Goal: Use online tool/utility: Utilize a website feature to perform a specific function

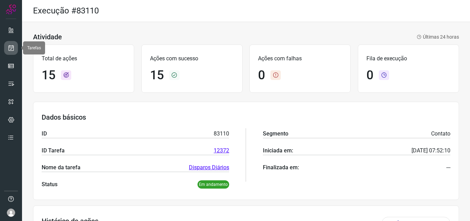
click at [11, 43] on link at bounding box center [11, 48] width 14 height 14
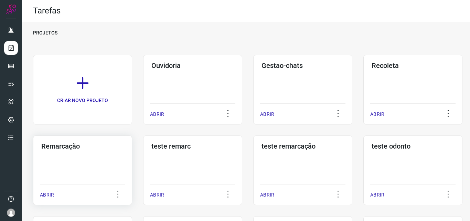
click at [63, 150] on div "Remarcação ABRIR" at bounding box center [82, 169] width 99 height 69
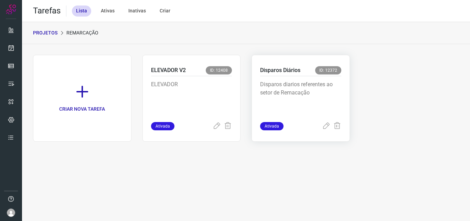
click at [268, 67] on p "Disparos Diários" at bounding box center [280, 70] width 40 height 8
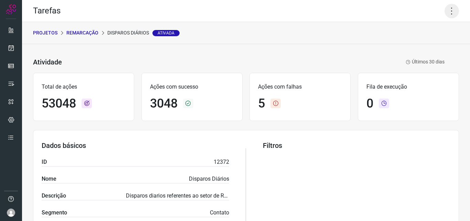
click at [445, 12] on icon at bounding box center [451, 11] width 14 height 14
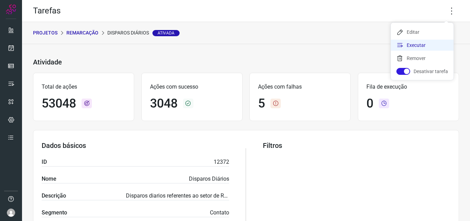
click at [416, 43] on li "Executar" at bounding box center [422, 45] width 63 height 11
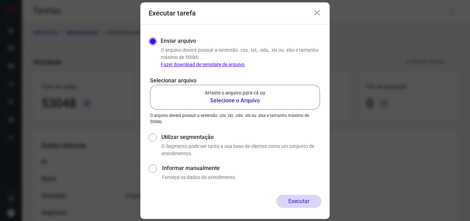
click at [234, 100] on b "Selecione o Arquivo" at bounding box center [235, 100] width 61 height 8
click at [0, 0] on input "Arraste o arquivo para cá ou Selecione o Arquivo" at bounding box center [0, 0] width 0 height 0
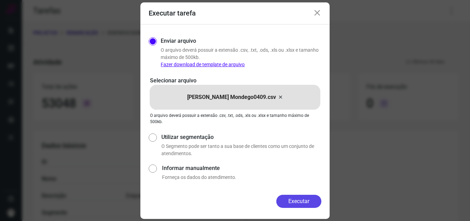
click at [300, 202] on button "Executar" at bounding box center [298, 200] width 45 height 13
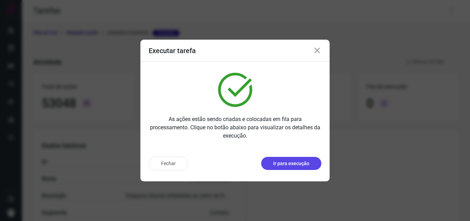
click at [291, 165] on p "Ir para execução" at bounding box center [291, 163] width 36 height 7
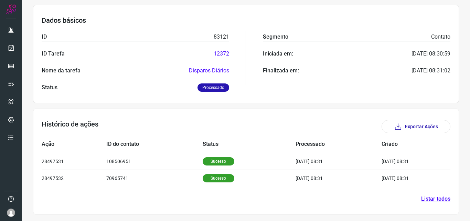
scroll to position [97, 0]
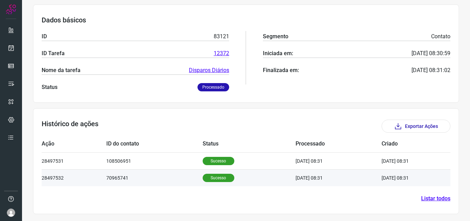
click at [216, 176] on p "Sucesso" at bounding box center [219, 177] width 32 height 8
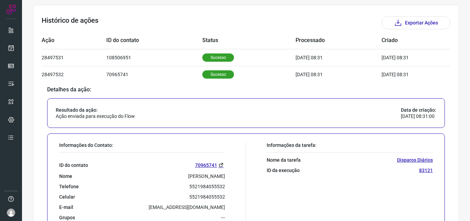
scroll to position [235, 0]
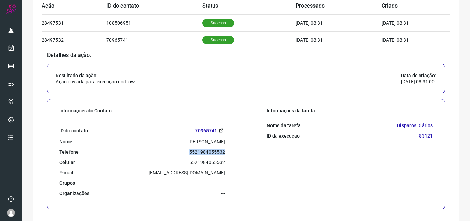
drag, startPoint x: 187, startPoint y: 150, endPoint x: 227, endPoint y: 151, distance: 40.3
click at [227, 151] on div "Informações do Contato: ID do contato 70965741 Nome Guilherme Lamego Balesteros…" at bounding box center [151, 153] width 190 height 93
copy p "5521984055532"
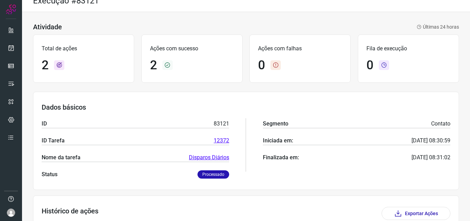
scroll to position [0, 0]
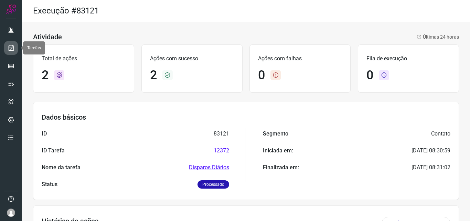
click at [10, 48] on icon at bounding box center [11, 47] width 7 height 7
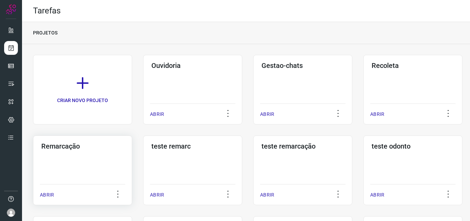
click at [60, 143] on h3 "Remarcação" at bounding box center [82, 146] width 83 height 8
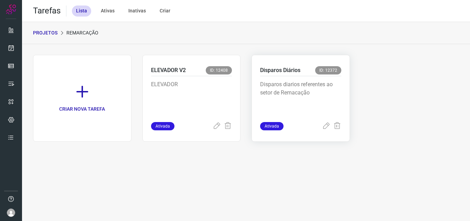
click at [289, 66] on p "Disparos Diários" at bounding box center [280, 70] width 40 height 8
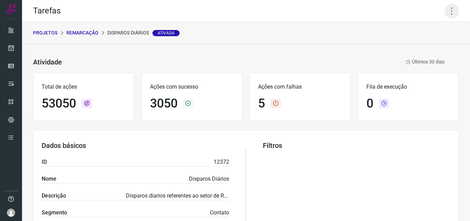
click at [449, 9] on icon at bounding box center [451, 11] width 14 height 14
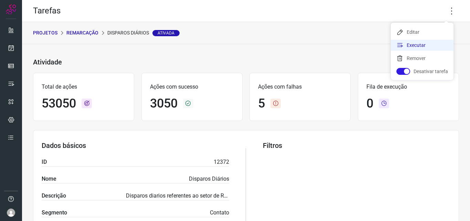
click at [413, 45] on li "Executar" at bounding box center [422, 45] width 63 height 11
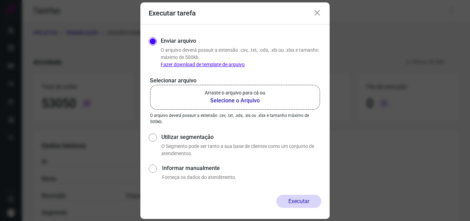
click at [228, 98] on b "Selecione o Arquivo" at bounding box center [235, 100] width 61 height 8
click at [0, 0] on input "Arraste o arquivo para cá ou Selecione o Arquivo" at bounding box center [0, 0] width 0 height 0
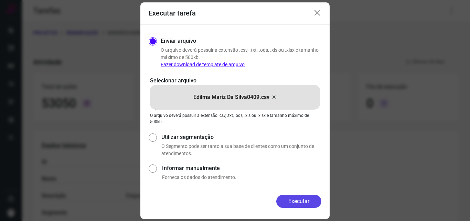
click at [301, 200] on button "Executar" at bounding box center [298, 200] width 45 height 13
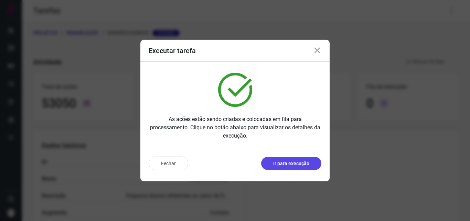
click at [280, 164] on p "Ir para execução" at bounding box center [291, 163] width 36 height 7
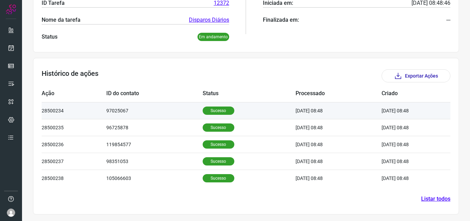
scroll to position [148, 0]
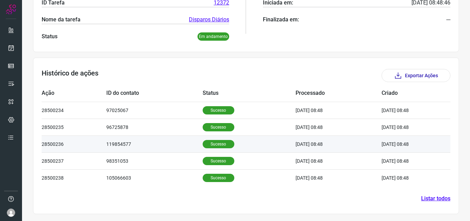
click at [206, 143] on p "Sucesso" at bounding box center [219, 144] width 32 height 8
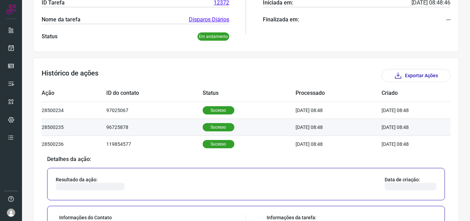
scroll to position [251, 0]
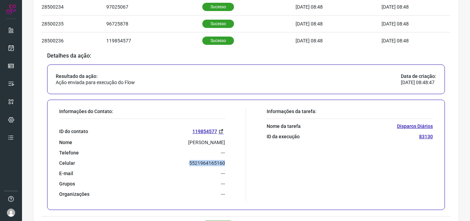
drag, startPoint x: 186, startPoint y: 160, endPoint x: 230, endPoint y: 162, distance: 44.1
click at [230, 162] on div "Informações do Contato: ID do contato 119854577 Nome Jose Carlos Dias De Moraes…" at bounding box center [151, 154] width 190 height 93
copy p "5521964165160"
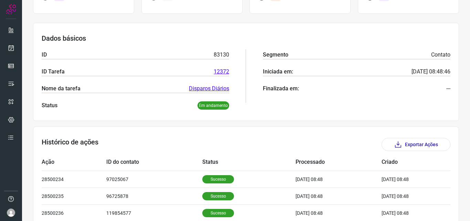
scroll to position [0, 0]
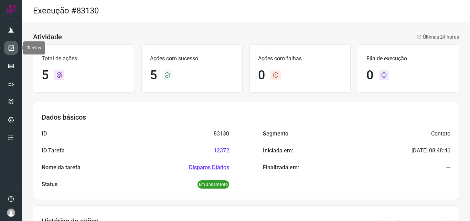
click at [12, 46] on icon at bounding box center [11, 47] width 7 height 7
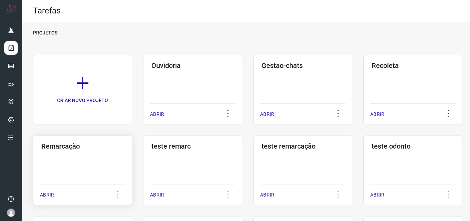
click at [67, 145] on h3 "Remarcação" at bounding box center [82, 146] width 83 height 8
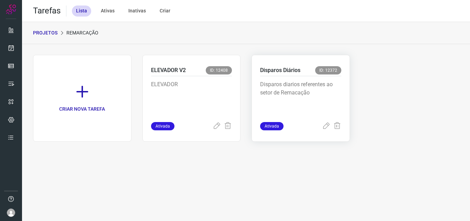
click at [280, 67] on p "Disparos Diários" at bounding box center [280, 70] width 40 height 8
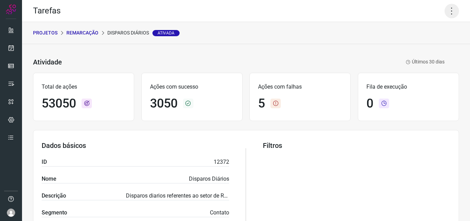
click at [448, 7] on icon at bounding box center [451, 11] width 14 height 14
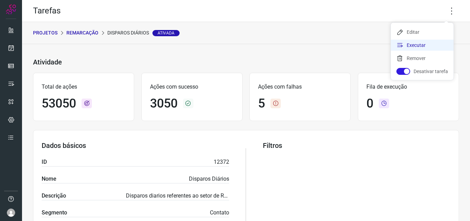
click at [412, 43] on li "Executar" at bounding box center [422, 45] width 63 height 11
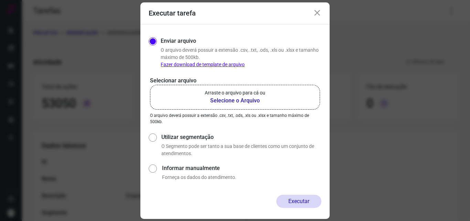
click at [219, 101] on b "Selecione o Arquivo" at bounding box center [235, 100] width 61 height 8
click at [0, 0] on input "Arraste o arquivo para cá ou Selecione o Arquivo" at bounding box center [0, 0] width 0 height 0
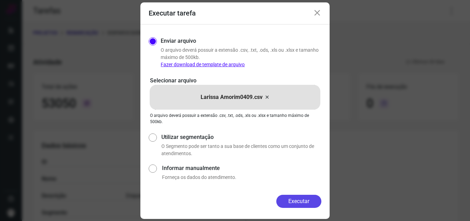
click at [302, 201] on button "Executar" at bounding box center [298, 200] width 45 height 13
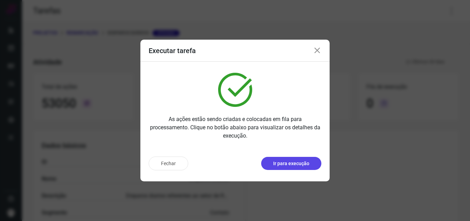
click at [299, 162] on p "Ir para execução" at bounding box center [291, 163] width 36 height 7
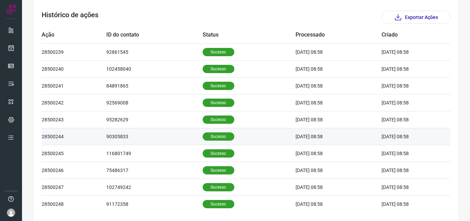
scroll to position [206, 0]
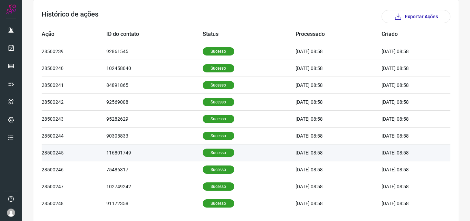
click at [213, 150] on p "Sucesso" at bounding box center [219, 152] width 32 height 8
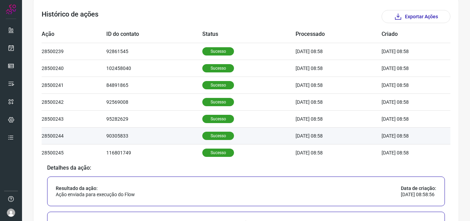
scroll to position [310, 0]
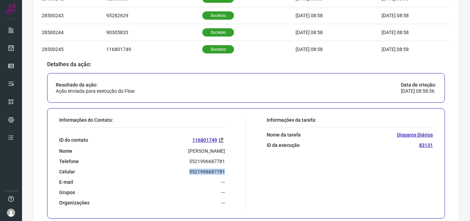
drag, startPoint x: 184, startPoint y: 170, endPoint x: 232, endPoint y: 172, distance: 48.2
click at [232, 172] on div "Informações do Contato: ID do contato 116801749 Nome Ingrid Martins Telefone 55…" at bounding box center [151, 163] width 190 height 93
copy p "5521996687781"
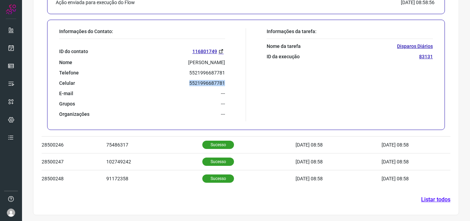
scroll to position [399, 0]
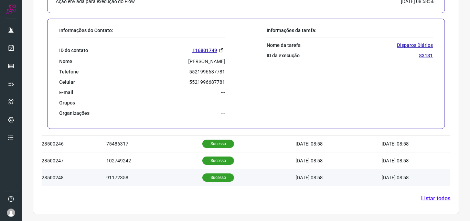
click at [208, 178] on p "Sucesso" at bounding box center [218, 177] width 32 height 8
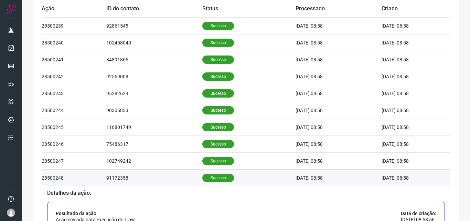
click at [208, 177] on p "Sucesso" at bounding box center [218, 177] width 32 height 8
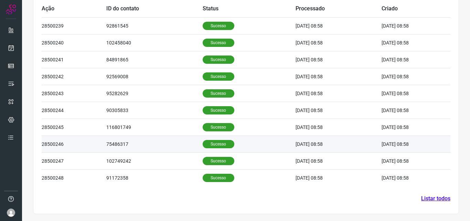
click at [209, 144] on p "Sucesso" at bounding box center [219, 144] width 32 height 8
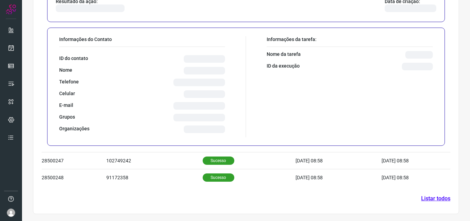
scroll to position [399, 0]
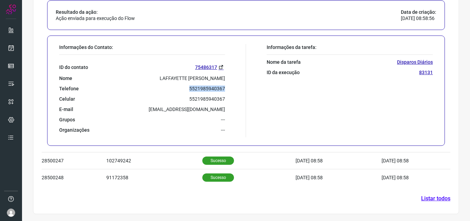
drag, startPoint x: 181, startPoint y: 90, endPoint x: 229, endPoint y: 85, distance: 48.1
click at [229, 85] on div "Informações do Contato: ID do contato 75486317 Nome LAFFAYETTE BOECHAT MARQUES …" at bounding box center [151, 90] width 190 height 93
copy p "5521985940367"
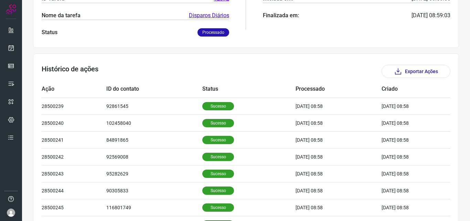
scroll to position [0, 0]
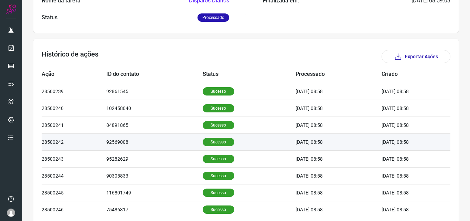
scroll to position [232, 0]
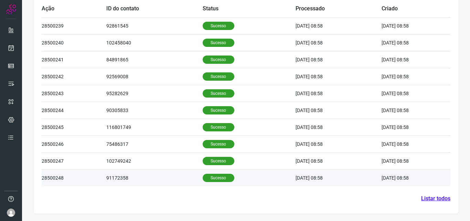
click at [217, 178] on p "Sucesso" at bounding box center [219, 177] width 32 height 8
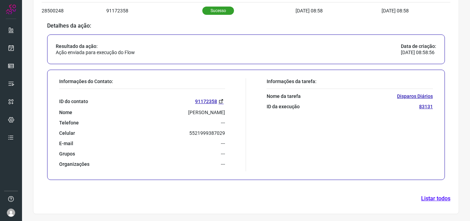
scroll to position [399, 0]
drag, startPoint x: 185, startPoint y: 131, endPoint x: 228, endPoint y: 133, distance: 42.7
click at [228, 133] on div "Informações do Contato: ID do contato 91172358 Nome [PERSON_NAME] Telefone --- …" at bounding box center [151, 124] width 190 height 93
copy p "5521999387029"
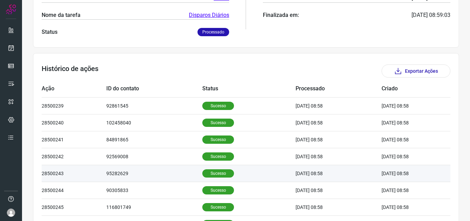
scroll to position [55, 0]
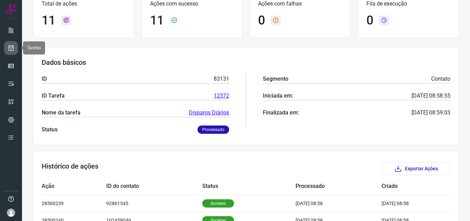
click at [9, 46] on icon at bounding box center [11, 47] width 7 height 7
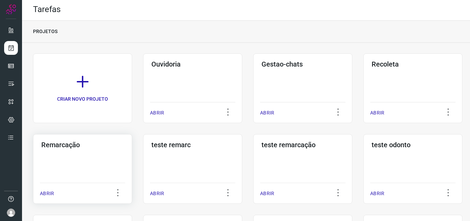
click at [69, 144] on h3 "Remarcação" at bounding box center [82, 144] width 83 height 8
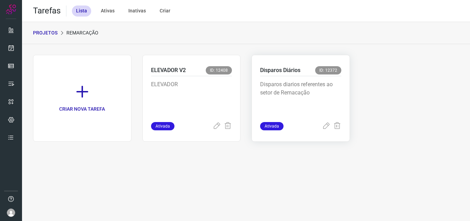
click at [273, 69] on p "Disparos Diários" at bounding box center [280, 70] width 40 height 8
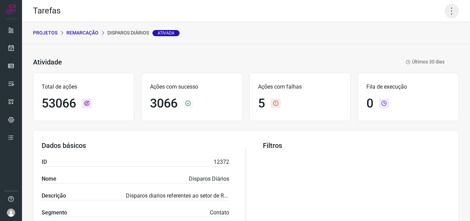
click at [448, 11] on icon at bounding box center [451, 11] width 14 height 14
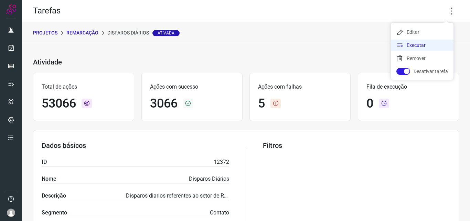
click at [410, 44] on li "Executar" at bounding box center [422, 45] width 63 height 11
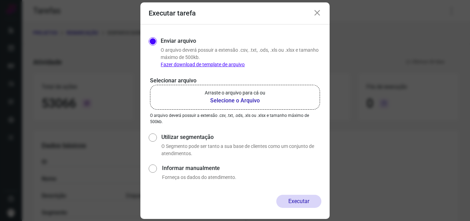
click at [243, 100] on b "Selecione o Arquivo" at bounding box center [235, 100] width 61 height 8
click at [0, 0] on input "Arraste o arquivo para cá ou Selecione o Arquivo" at bounding box center [0, 0] width 0 height 0
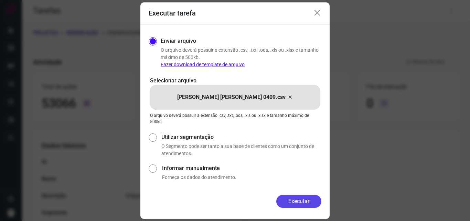
click at [289, 200] on button "Executar" at bounding box center [298, 200] width 45 height 13
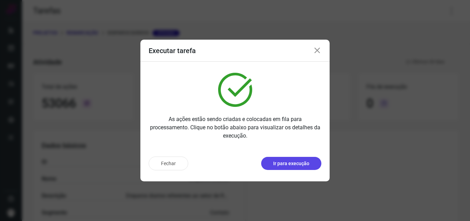
click at [299, 164] on p "Ir para execução" at bounding box center [291, 163] width 36 height 7
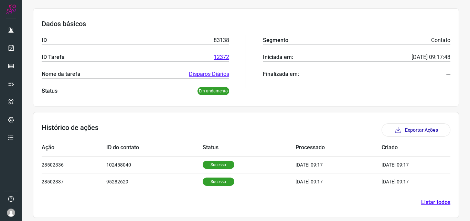
scroll to position [97, 0]
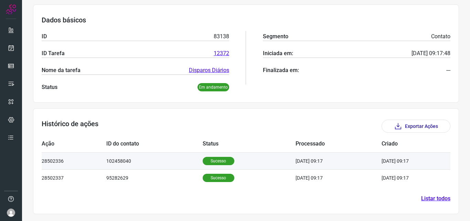
click at [212, 160] on p "Sucesso" at bounding box center [219, 161] width 32 height 8
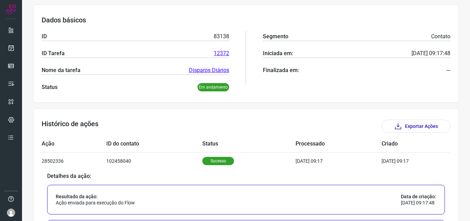
scroll to position [200, 0]
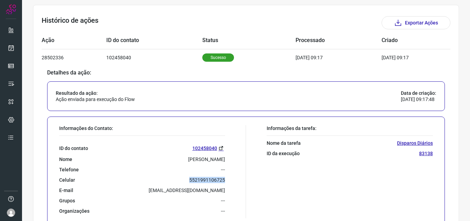
drag, startPoint x: 186, startPoint y: 179, endPoint x: 225, endPoint y: 179, distance: 39.2
click at [225, 179] on div "Informações do Contato: ID do contato [PHONE_NUMBER] Nome ADRIANA Telefone --- …" at bounding box center [151, 171] width 190 height 93
copy p "5521991106725"
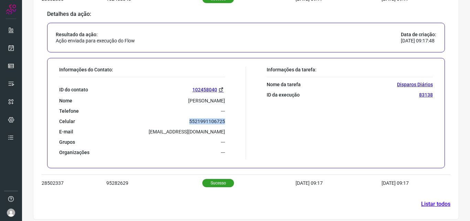
scroll to position [264, 0]
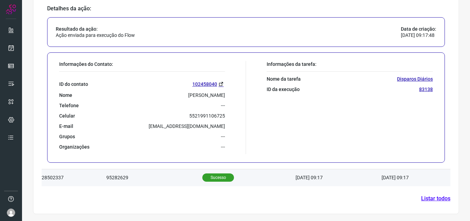
click at [203, 179] on p "Sucesso" at bounding box center [218, 177] width 32 height 8
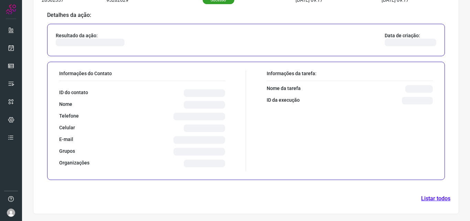
scroll to position [264, 0]
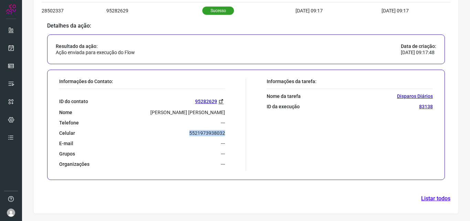
drag, startPoint x: 186, startPoint y: 130, endPoint x: 226, endPoint y: 131, distance: 39.9
click at [226, 131] on div "Informações do Contato: ID do contato 95282629 Nome [PERSON_NAME] [PERSON_NAME]…" at bounding box center [151, 124] width 190 height 93
copy p "5521973938032"
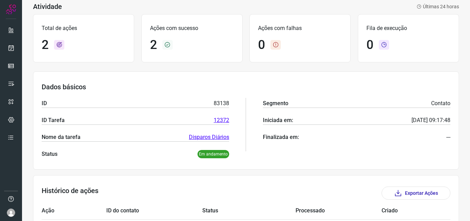
scroll to position [0, 0]
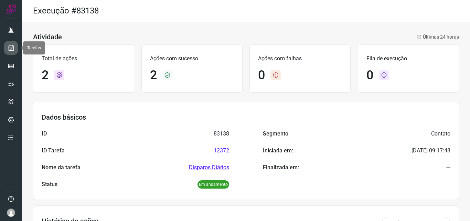
click at [12, 46] on icon at bounding box center [11, 47] width 7 height 7
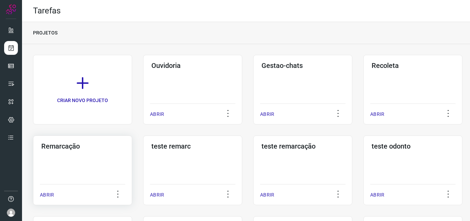
click at [53, 144] on h3 "Remarcação" at bounding box center [82, 146] width 83 height 8
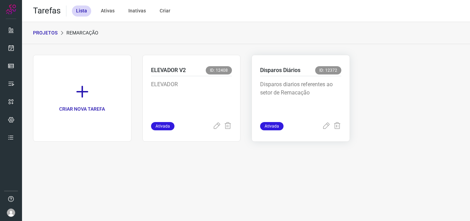
click at [279, 69] on p "Disparos Diários" at bounding box center [280, 70] width 40 height 8
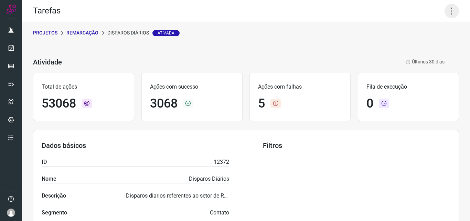
click at [445, 10] on icon at bounding box center [451, 11] width 14 height 14
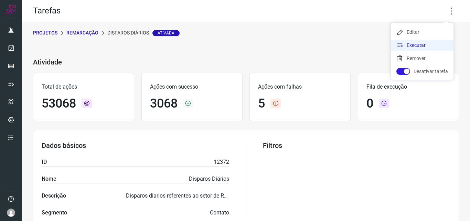
click at [402, 44] on icon at bounding box center [399, 45] width 7 height 7
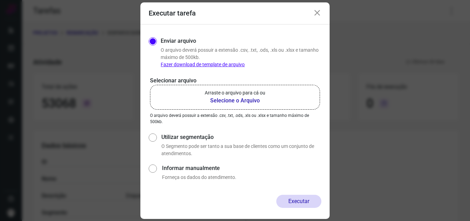
click at [239, 101] on b "Selecione o Arquivo" at bounding box center [235, 100] width 61 height 8
click at [0, 0] on input "Arraste o arquivo para cá ou Selecione o Arquivo" at bounding box center [0, 0] width 0 height 0
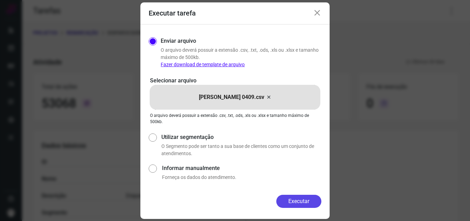
click at [296, 200] on button "Executar" at bounding box center [298, 200] width 45 height 13
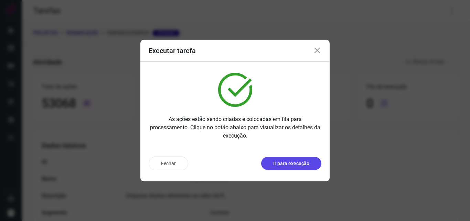
click at [293, 162] on p "Ir para execução" at bounding box center [291, 163] width 36 height 7
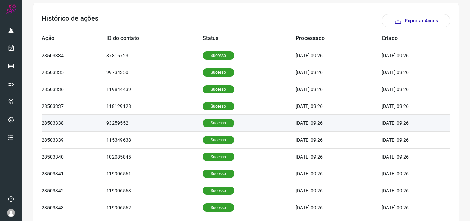
scroll to position [206, 0]
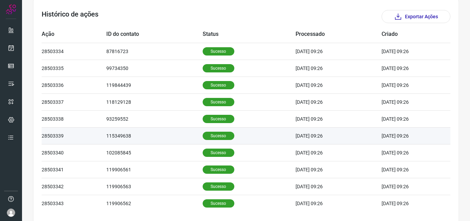
click at [210, 137] on p "Sucesso" at bounding box center [219, 135] width 32 height 8
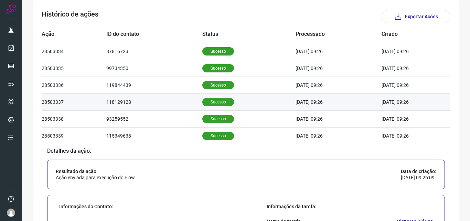
scroll to position [310, 0]
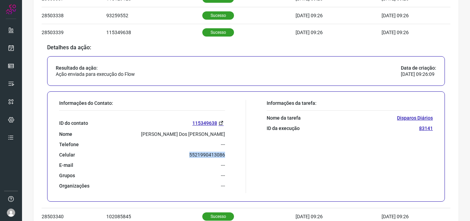
drag, startPoint x: 186, startPoint y: 155, endPoint x: 231, endPoint y: 155, distance: 45.4
click at [231, 155] on div "Informações do Contato: ID do contato 115349638 Nome [PERSON_NAME] Dos [PERSON_…" at bounding box center [151, 146] width 190 height 93
copy p "5521990413086"
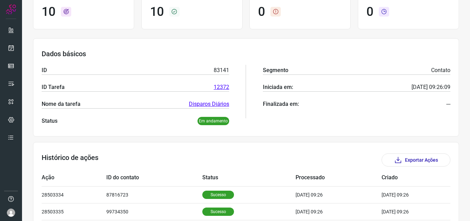
scroll to position [0, 0]
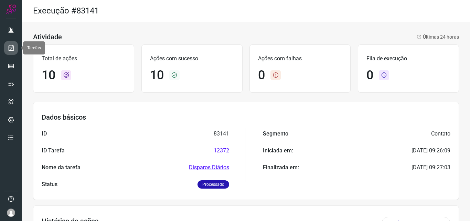
click at [14, 49] on icon at bounding box center [11, 47] width 7 height 7
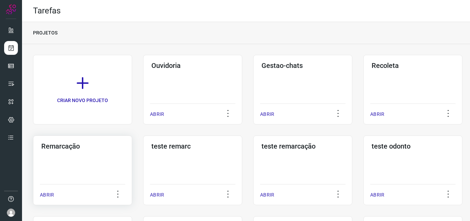
click at [61, 144] on h3 "Remarcação" at bounding box center [82, 146] width 83 height 8
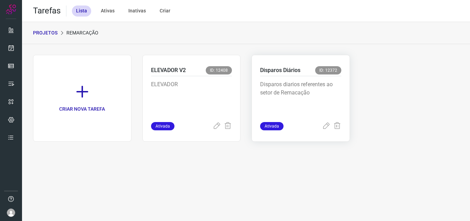
click at [288, 69] on p "Disparos Diários" at bounding box center [280, 70] width 40 height 8
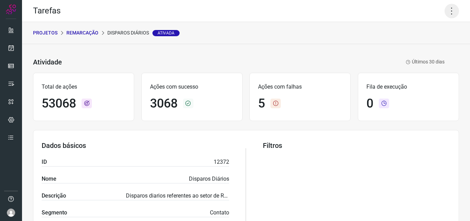
click at [448, 11] on icon at bounding box center [451, 11] width 14 height 14
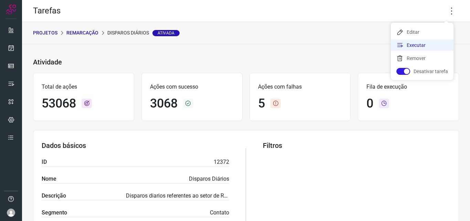
click at [404, 45] on li "Executar" at bounding box center [422, 45] width 63 height 11
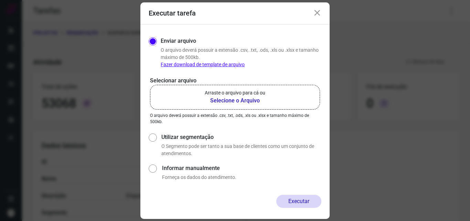
click at [237, 100] on b "Selecione o Arquivo" at bounding box center [235, 100] width 61 height 8
click at [0, 0] on input "Arraste o arquivo para cá ou Selecione o Arquivo" at bounding box center [0, 0] width 0 height 0
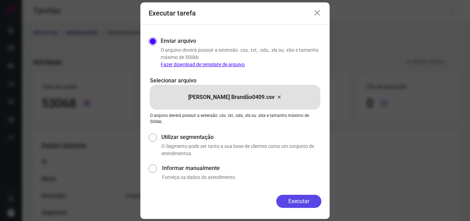
click at [304, 202] on button "Executar" at bounding box center [298, 200] width 45 height 13
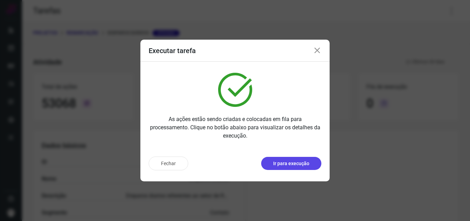
click at [300, 163] on p "Ir para execução" at bounding box center [291, 163] width 36 height 7
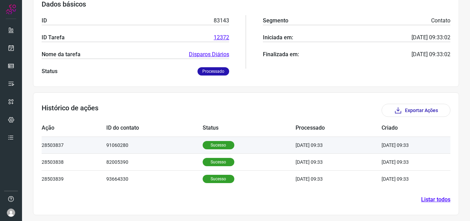
scroll to position [114, 0]
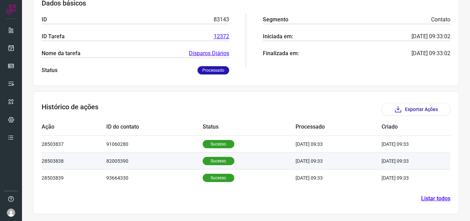
click at [218, 158] on p "Sucesso" at bounding box center [219, 161] width 32 height 8
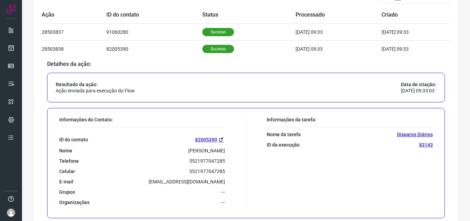
scroll to position [251, 0]
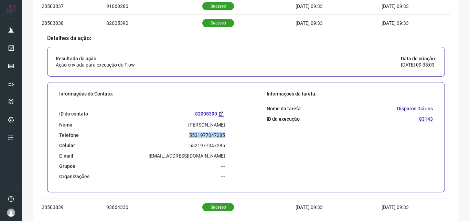
drag, startPoint x: 183, startPoint y: 137, endPoint x: 224, endPoint y: 137, distance: 41.3
click at [224, 137] on div "Informações do Contato: ID do contato 82005390 Nome Maria do Socorro de Lima Go…" at bounding box center [151, 136] width 190 height 93
copy p "5521977047285"
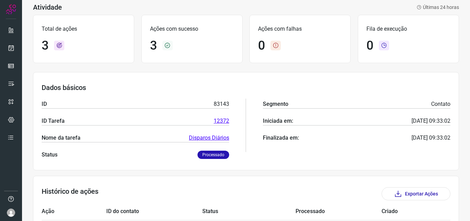
scroll to position [11, 0]
